Goal: Task Accomplishment & Management: Complete application form

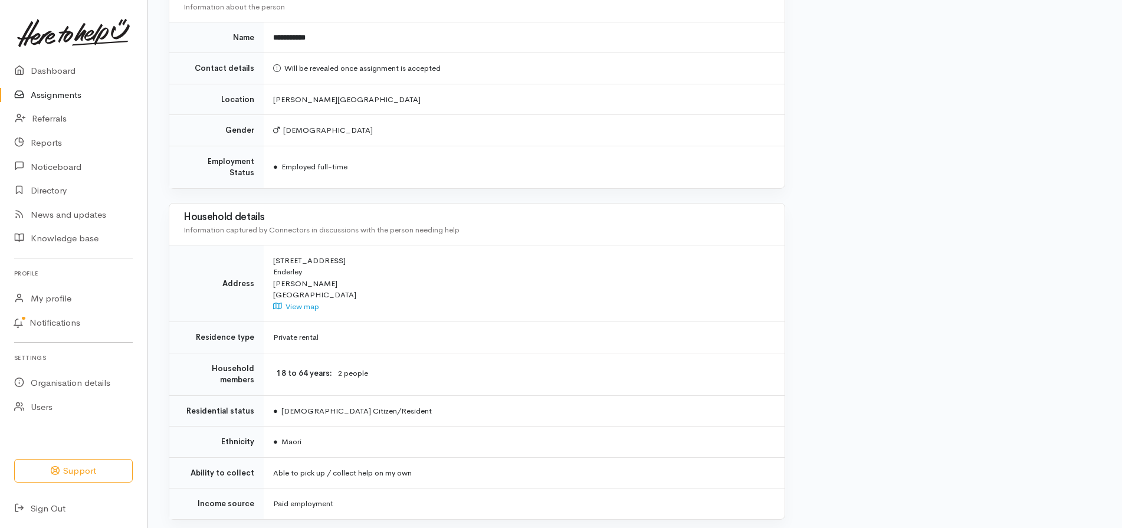
scroll to position [735, 0]
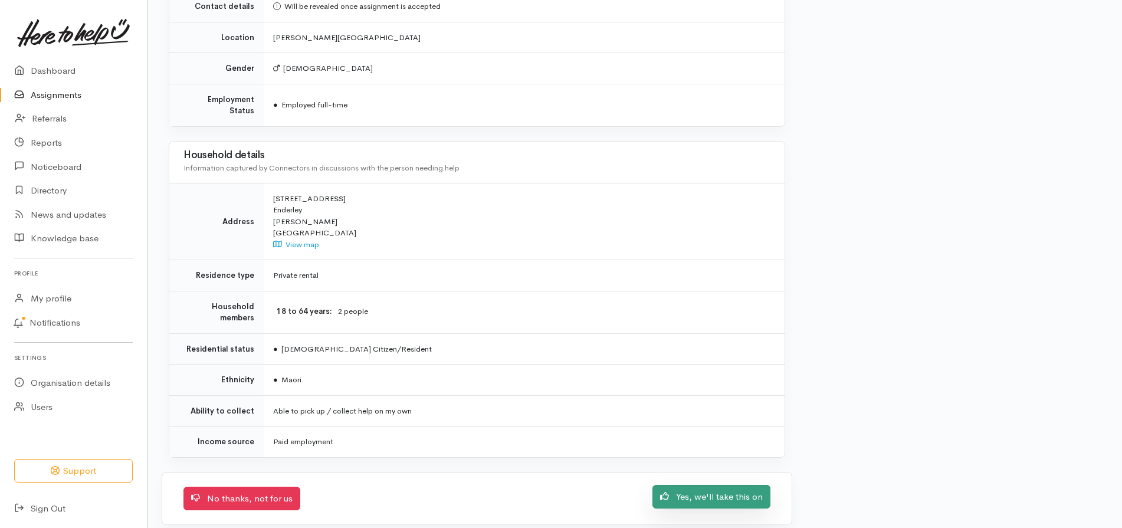
click at [707, 489] on link "Yes, we'll take this on" at bounding box center [712, 497] width 118 height 24
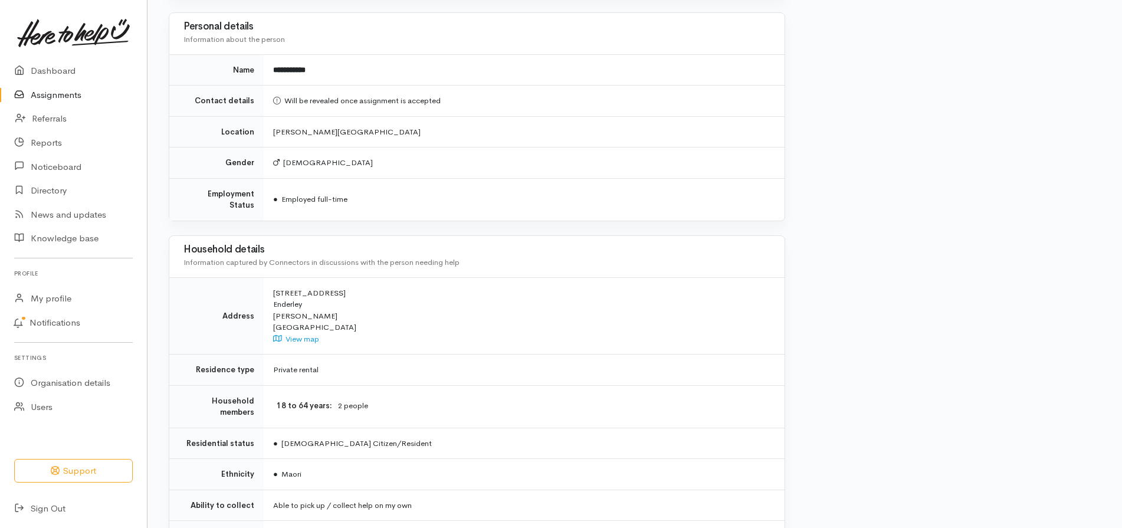
scroll to position [735, 0]
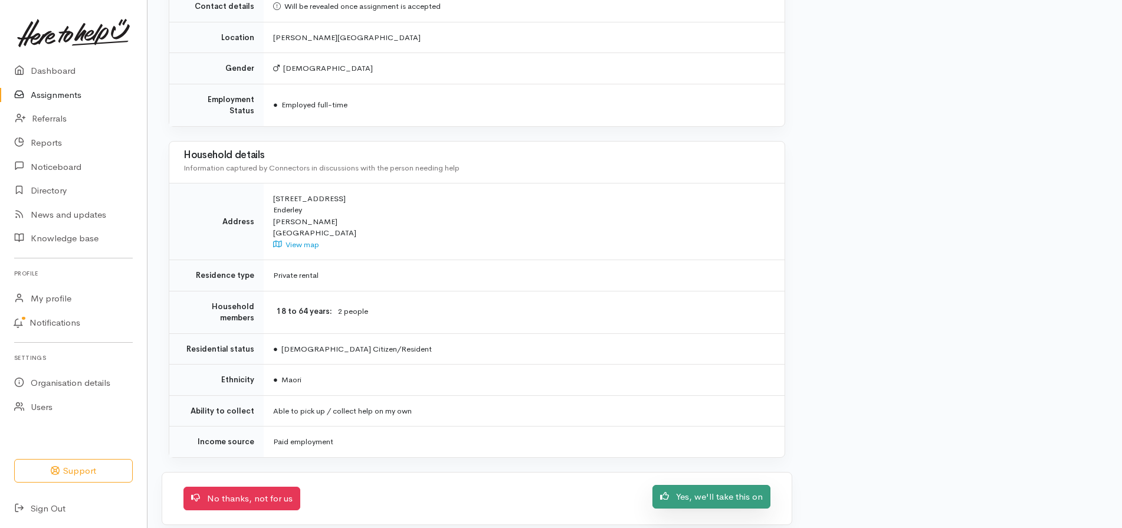
click at [750, 485] on link "Yes, we'll take this on" at bounding box center [712, 497] width 118 height 24
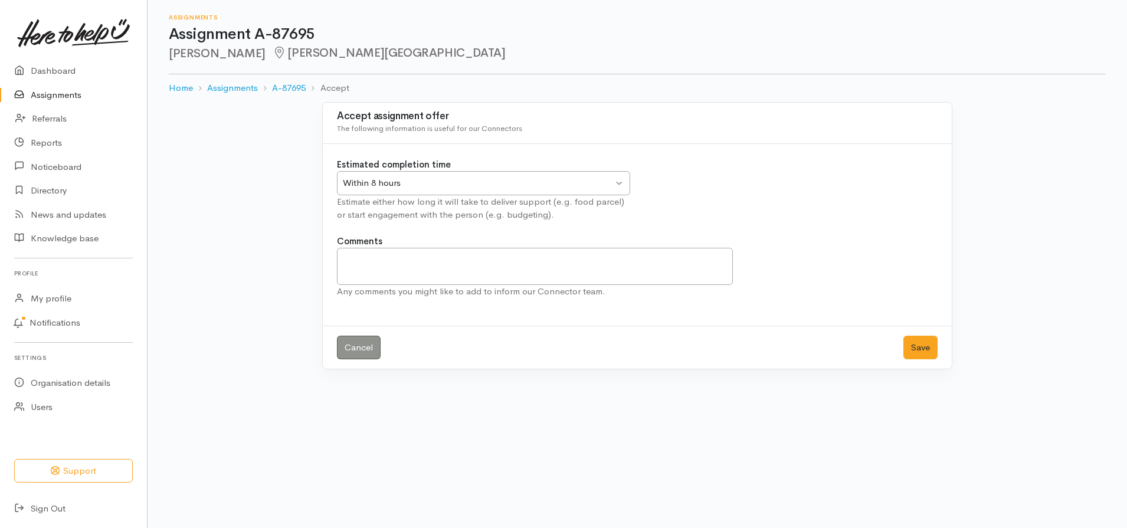
click at [618, 183] on div "Within 8 hours Within 8 hours" at bounding box center [483, 183] width 293 height 24
click at [357, 263] on textarea "Comments" at bounding box center [535, 266] width 396 height 37
type textarea "Delivery on Tuesday"
click at [908, 349] on button "Save" at bounding box center [921, 348] width 34 height 24
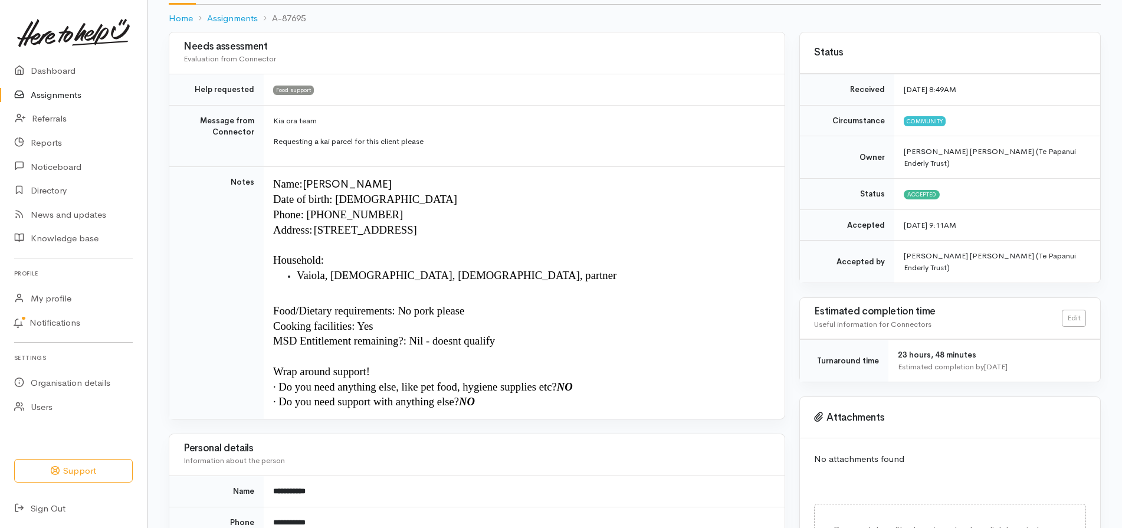
scroll to position [87, 0]
